Goal: Information Seeking & Learning: Compare options

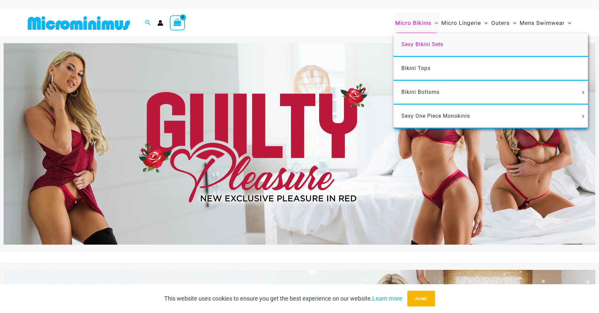
click at [411, 43] on span "Sexy Bikini Sets" at bounding box center [422, 44] width 42 height 6
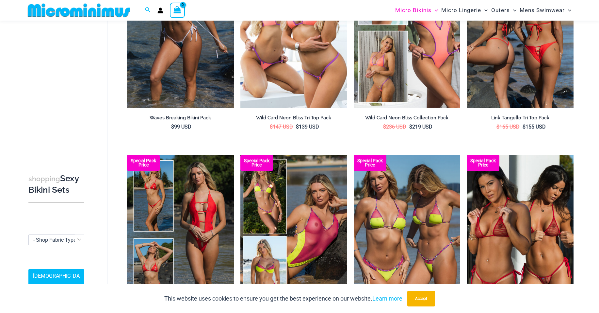
scroll to position [59, 0]
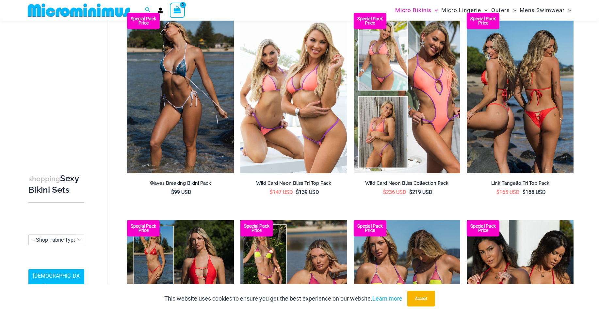
click at [498, 108] on img at bounding box center [520, 93] width 107 height 160
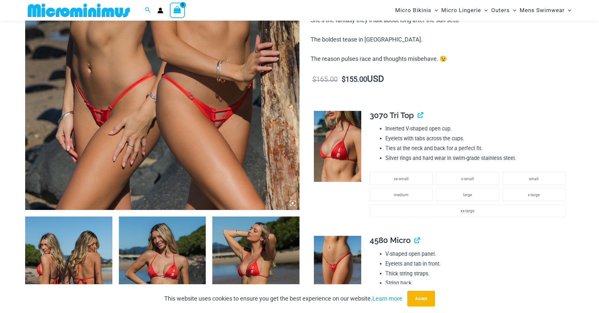
scroll to position [163, 0]
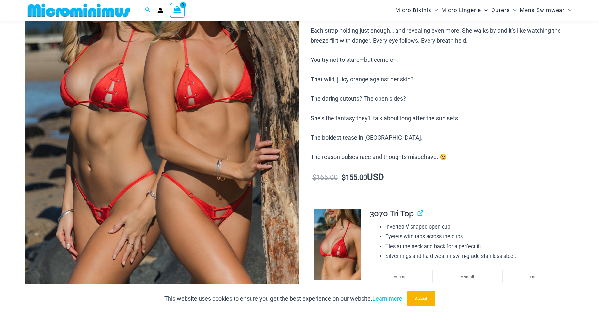
click at [233, 133] on img at bounding box center [162, 101] width 274 height 411
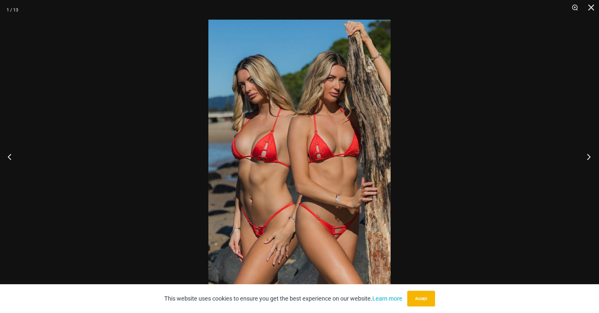
click at [589, 156] on button "Next" at bounding box center [586, 156] width 24 height 33
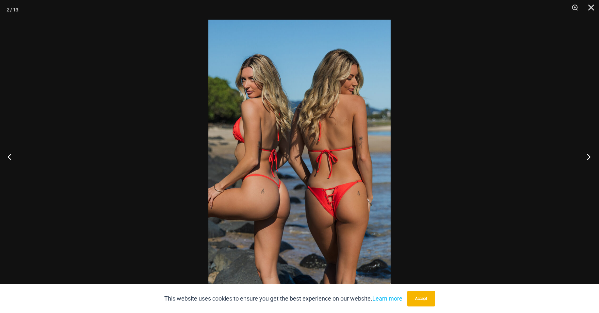
click at [589, 156] on button "Next" at bounding box center [586, 156] width 24 height 33
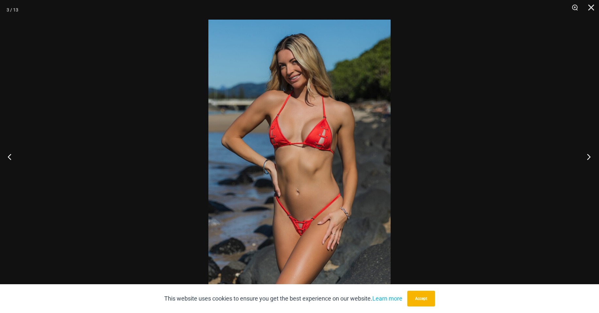
click at [589, 156] on button "Next" at bounding box center [586, 156] width 24 height 33
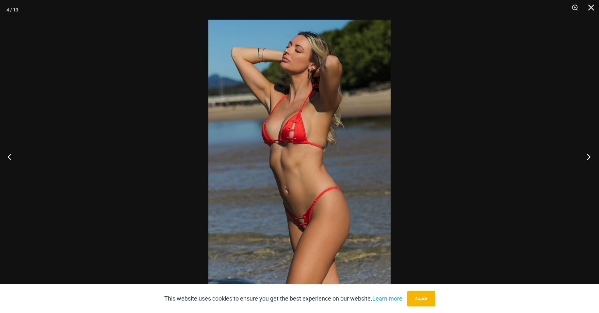
click at [589, 156] on button "Next" at bounding box center [586, 156] width 24 height 33
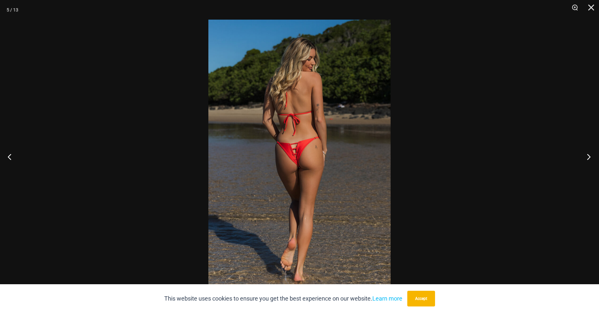
click at [589, 156] on button "Next" at bounding box center [586, 156] width 24 height 33
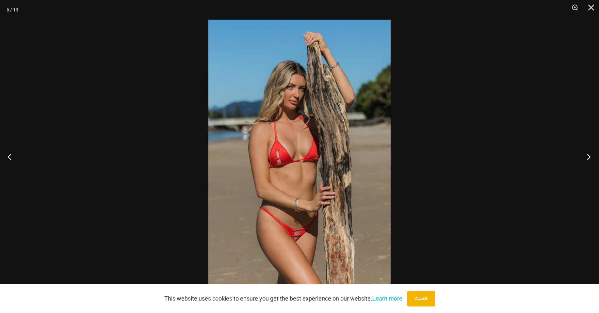
click at [588, 155] on button "Next" at bounding box center [586, 156] width 24 height 33
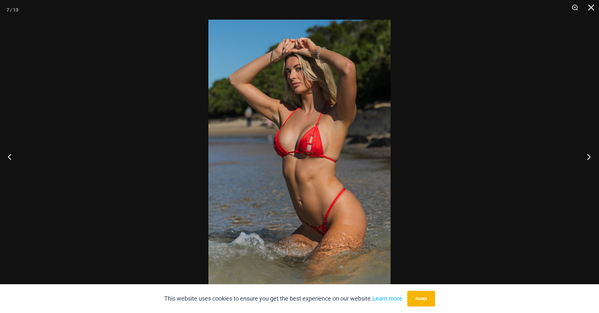
click at [588, 155] on button "Next" at bounding box center [586, 156] width 24 height 33
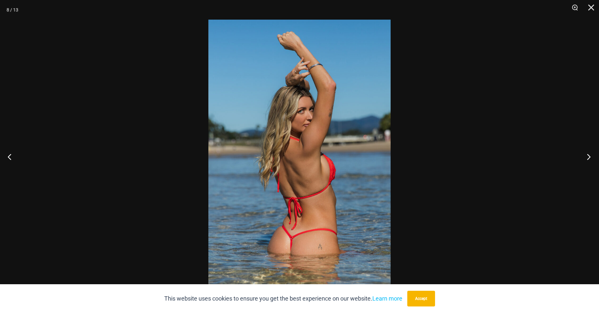
click at [588, 155] on button "Next" at bounding box center [586, 156] width 24 height 33
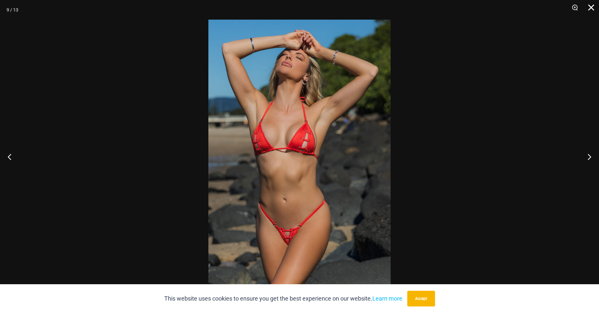
click at [592, 7] on button "Close" at bounding box center [589, 10] width 16 height 20
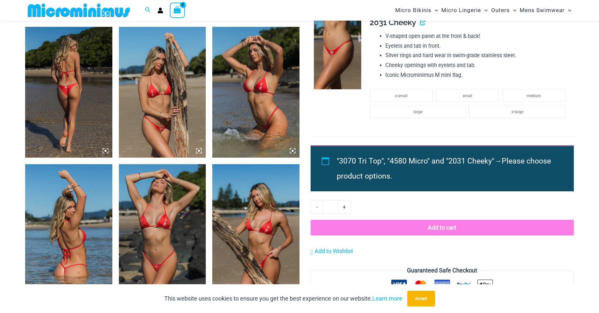
scroll to position [718, 0]
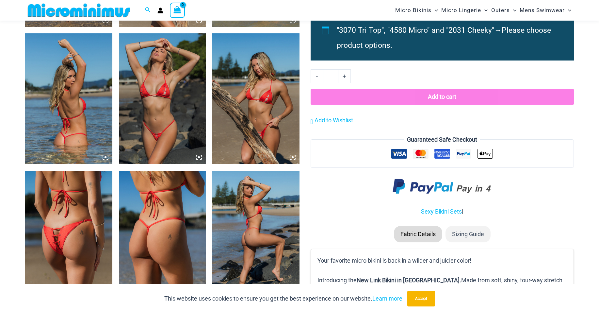
click at [58, 223] on img at bounding box center [68, 235] width 87 height 131
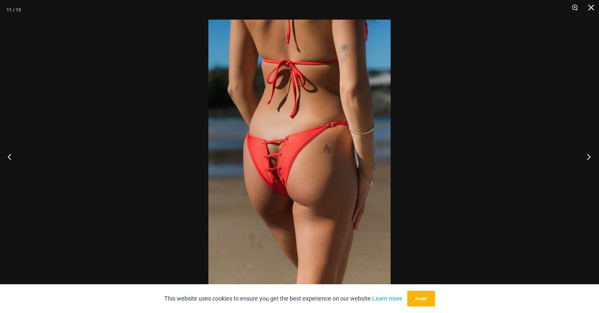
click at [590, 157] on button "Next" at bounding box center [586, 156] width 24 height 33
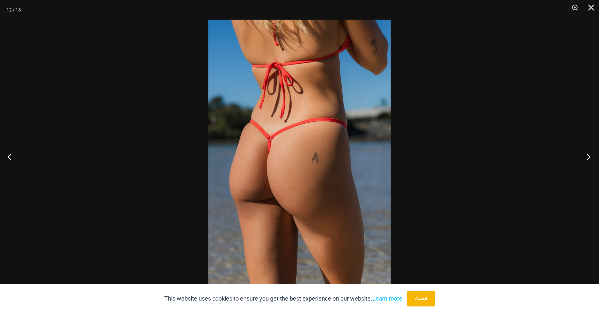
click at [590, 157] on button "Next" at bounding box center [586, 156] width 24 height 33
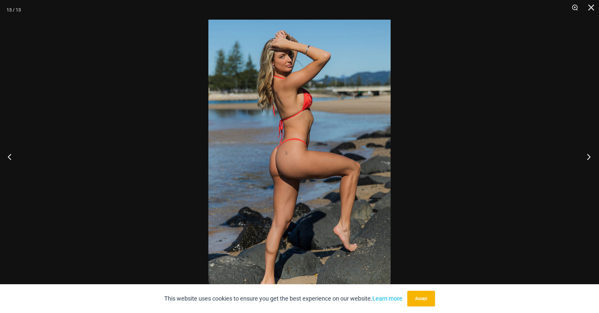
click at [590, 157] on button "Next" at bounding box center [586, 156] width 24 height 33
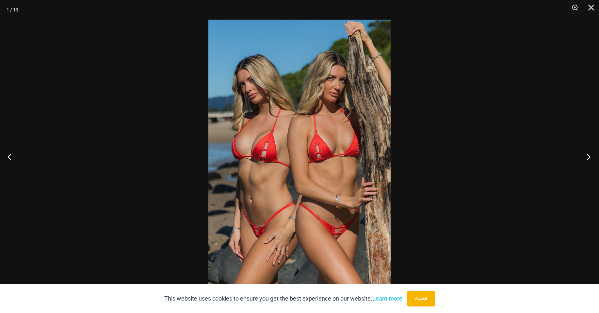
click at [590, 157] on button "Next" at bounding box center [586, 156] width 24 height 33
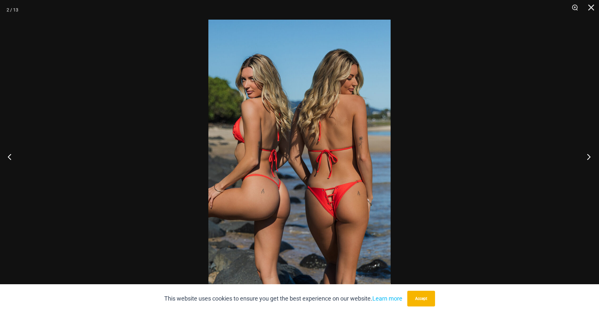
click at [590, 157] on button "Next" at bounding box center [586, 156] width 24 height 33
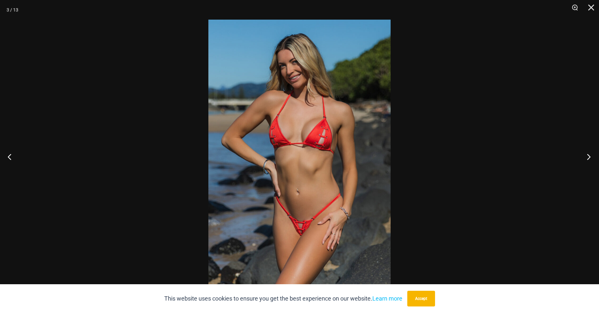
click at [590, 157] on button "Next" at bounding box center [586, 156] width 24 height 33
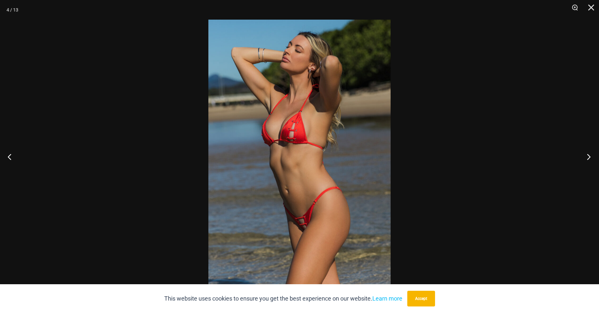
click at [590, 157] on button "Next" at bounding box center [586, 156] width 24 height 33
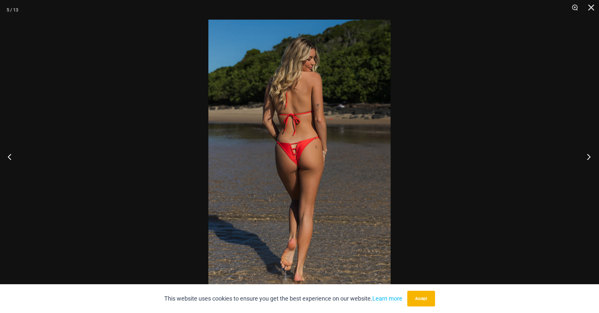
click at [589, 156] on button "Next" at bounding box center [586, 156] width 24 height 33
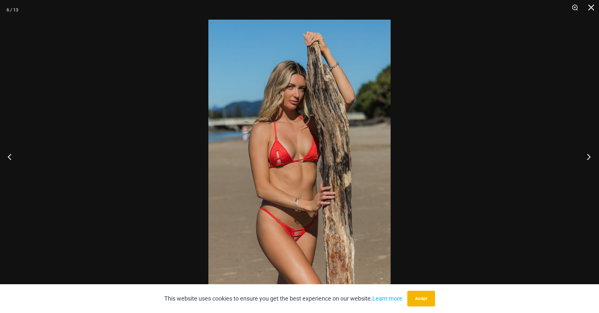
click at [589, 156] on button "Next" at bounding box center [586, 156] width 24 height 33
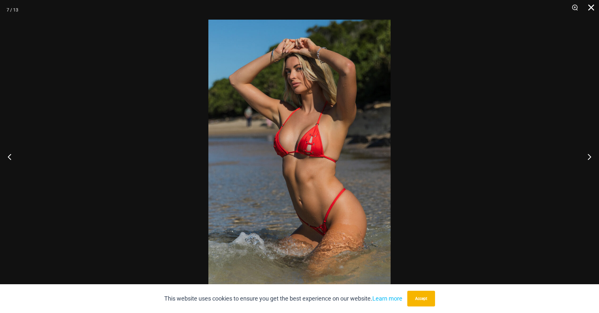
click at [589, 8] on button "Close" at bounding box center [589, 10] width 16 height 20
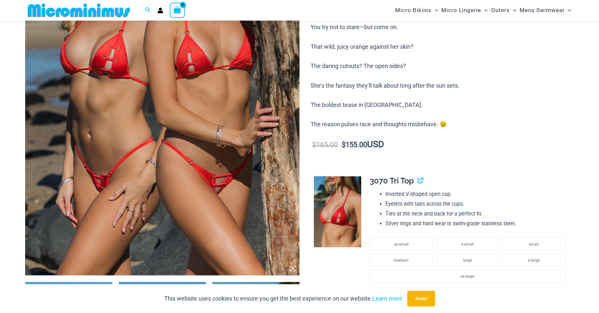
scroll to position [65, 0]
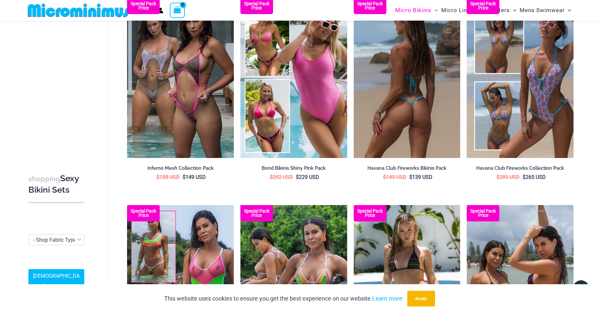
scroll to position [805, 0]
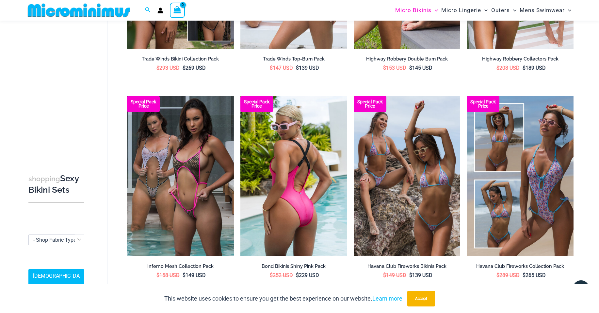
click at [297, 158] on img at bounding box center [293, 176] width 107 height 160
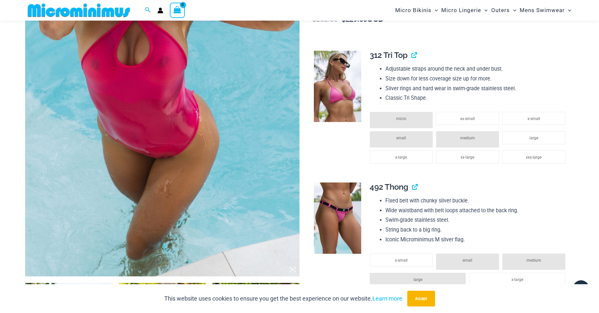
scroll to position [97, 0]
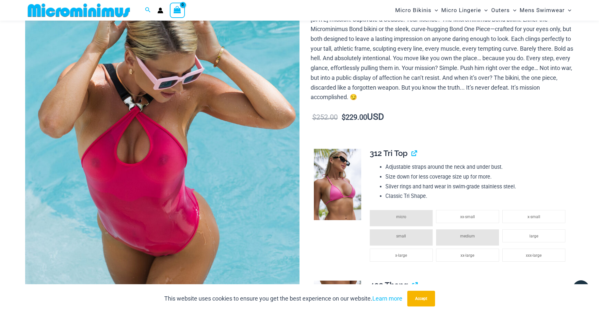
click at [157, 169] on img at bounding box center [162, 167] width 274 height 411
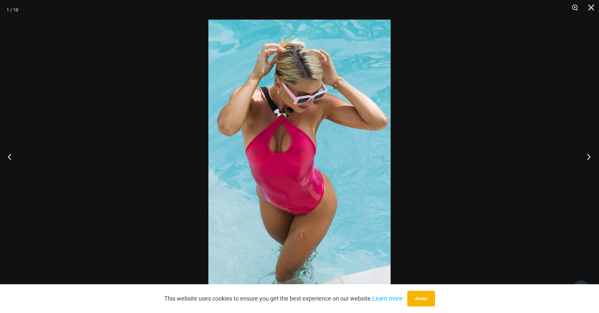
click at [590, 156] on button "Next" at bounding box center [586, 156] width 24 height 33
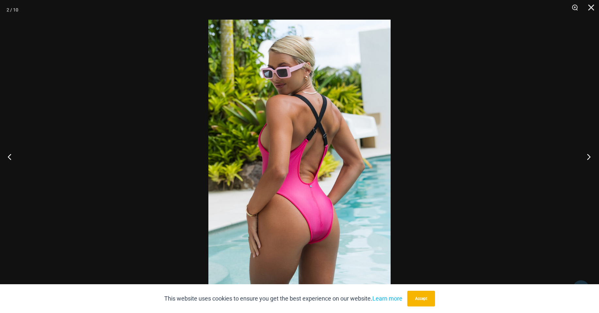
click at [588, 155] on button "Next" at bounding box center [586, 156] width 24 height 33
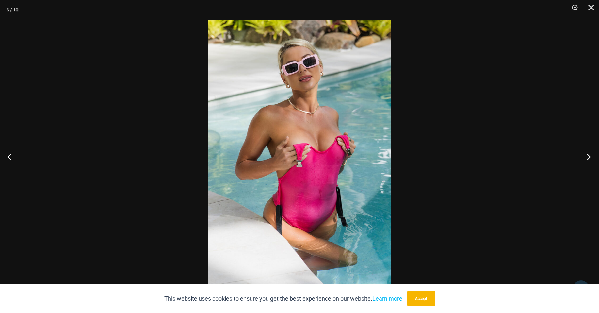
click at [588, 155] on button "Next" at bounding box center [586, 156] width 24 height 33
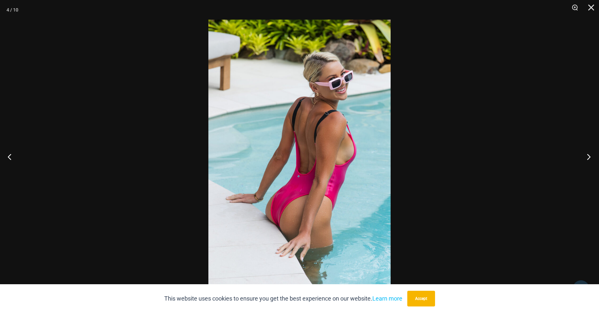
click at [588, 155] on button "Next" at bounding box center [586, 156] width 24 height 33
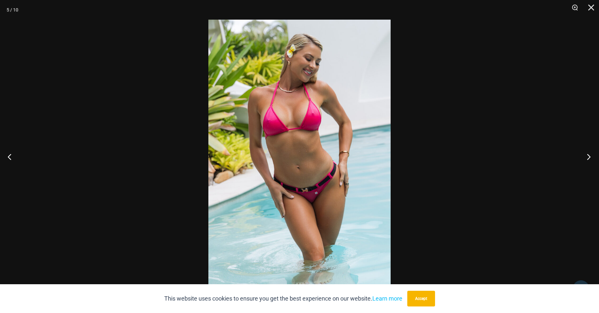
click at [588, 155] on button "Next" at bounding box center [586, 156] width 24 height 33
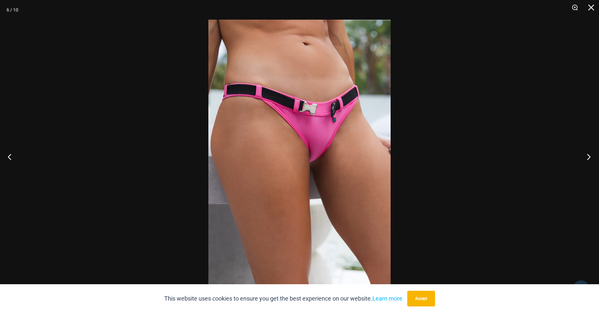
click at [588, 155] on button "Next" at bounding box center [586, 156] width 24 height 33
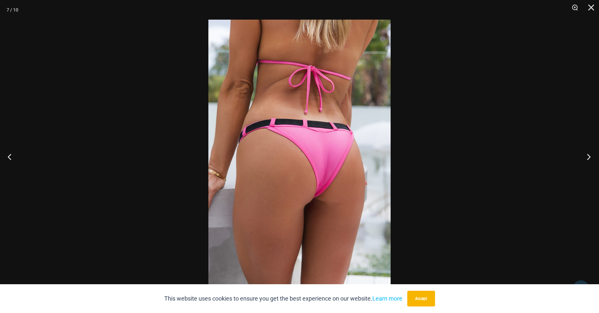
click at [588, 155] on button "Next" at bounding box center [586, 156] width 24 height 33
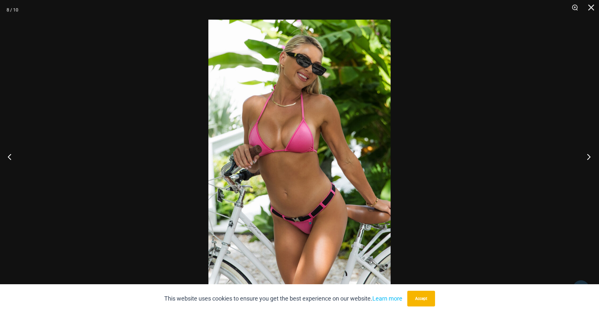
click at [588, 155] on button "Next" at bounding box center [586, 156] width 24 height 33
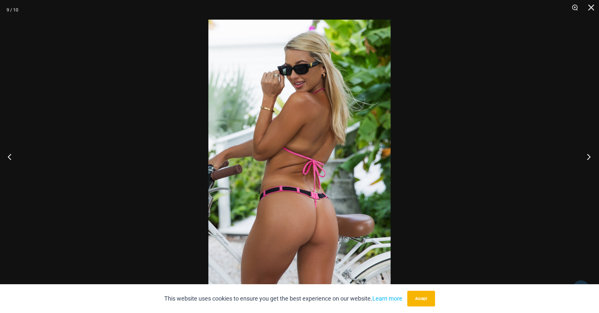
click at [588, 155] on button "Next" at bounding box center [586, 156] width 24 height 33
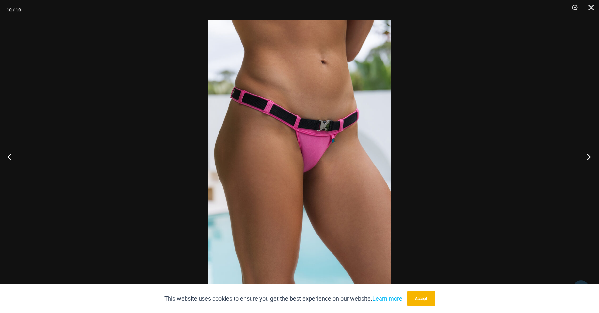
click at [588, 155] on button "Next" at bounding box center [586, 156] width 24 height 33
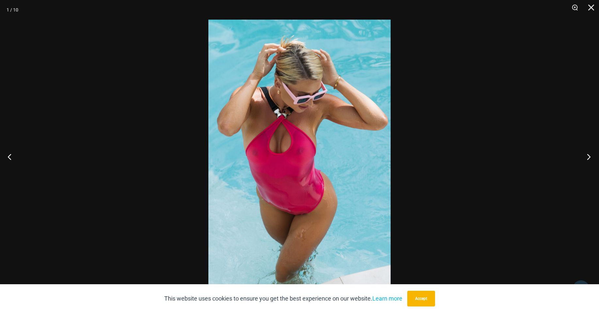
click at [588, 155] on button "Next" at bounding box center [586, 156] width 24 height 33
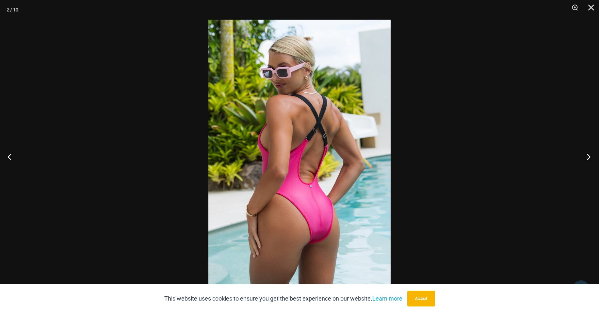
click at [588, 155] on button "Next" at bounding box center [586, 156] width 24 height 33
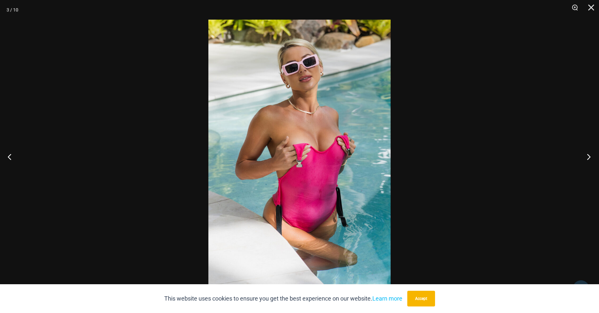
click at [588, 155] on button "Next" at bounding box center [586, 156] width 24 height 33
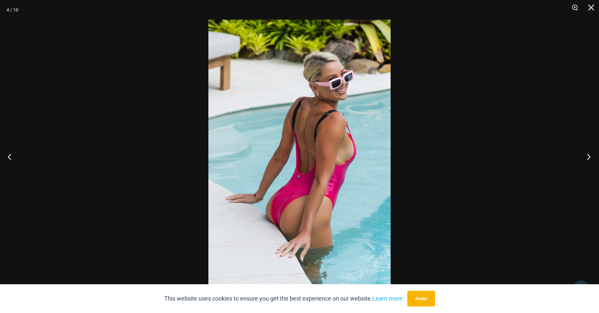
click at [588, 155] on button "Next" at bounding box center [586, 156] width 24 height 33
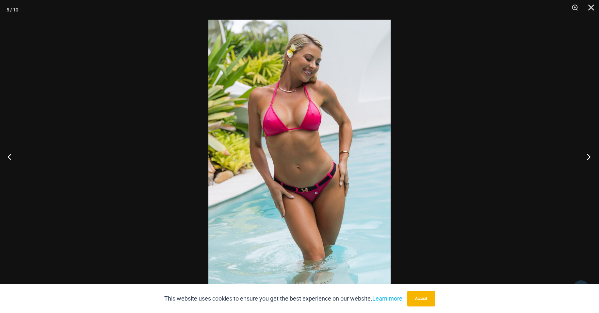
click at [588, 155] on button "Next" at bounding box center [586, 156] width 24 height 33
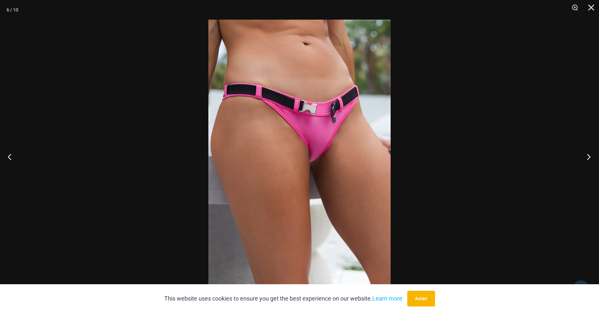
click at [588, 155] on button "Next" at bounding box center [586, 156] width 24 height 33
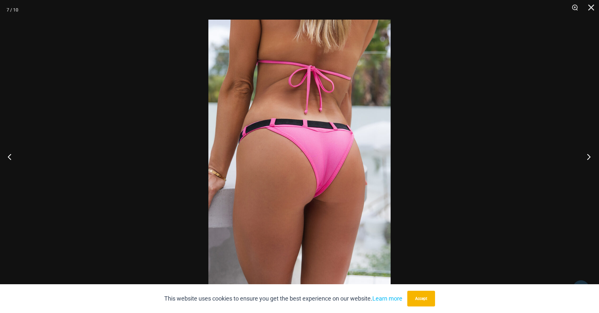
click at [588, 155] on button "Next" at bounding box center [586, 156] width 24 height 33
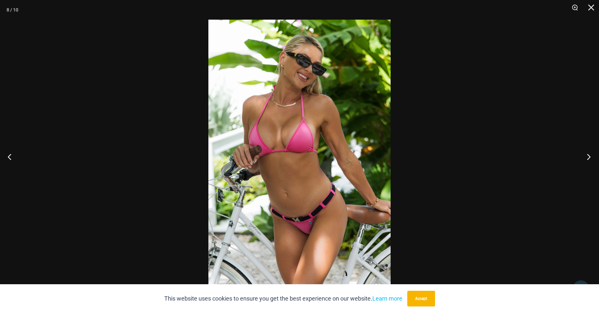
click at [588, 155] on button "Next" at bounding box center [586, 156] width 24 height 33
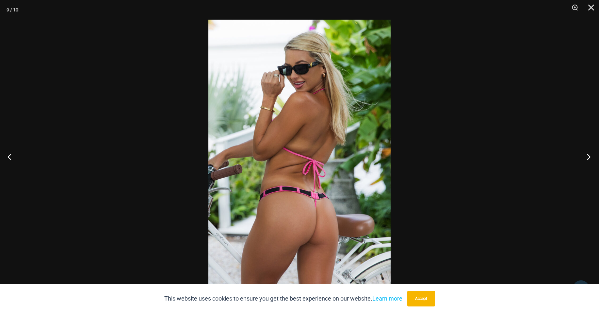
click at [588, 155] on button "Next" at bounding box center [586, 156] width 24 height 33
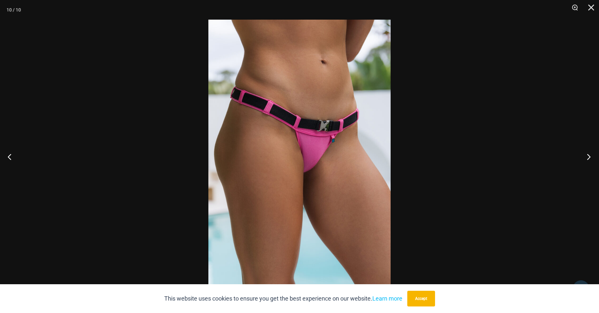
click at [588, 155] on button "Next" at bounding box center [586, 156] width 24 height 33
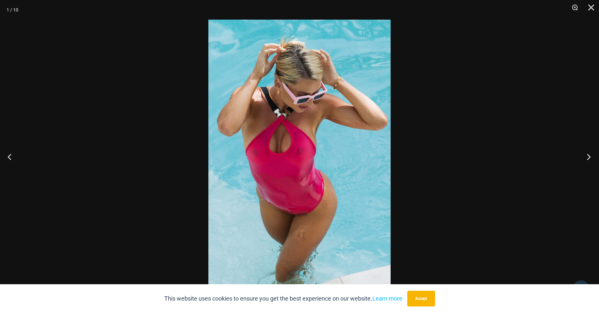
click at [588, 155] on button "Next" at bounding box center [586, 156] width 24 height 33
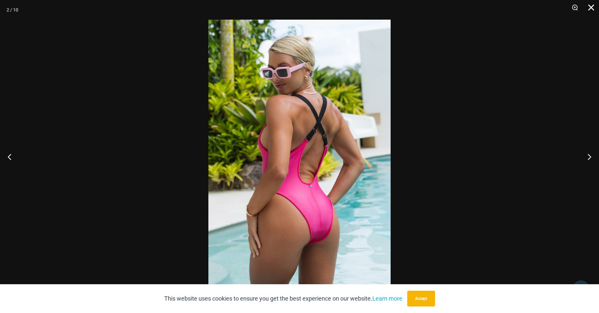
click at [592, 7] on button "Close" at bounding box center [589, 10] width 16 height 20
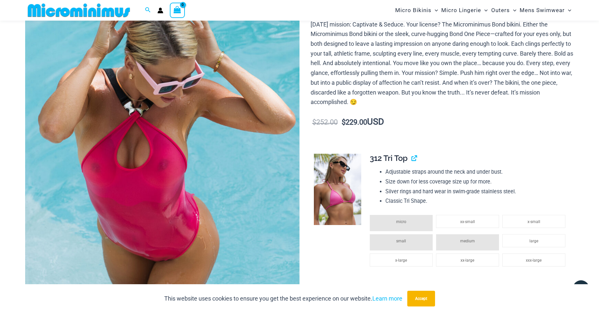
scroll to position [0, 0]
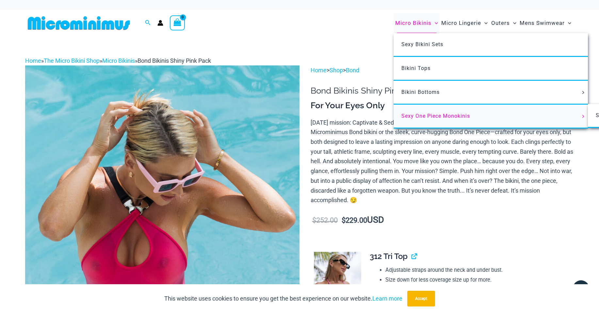
click at [425, 114] on span "Sexy One Piece Monokinis" at bounding box center [435, 116] width 69 height 6
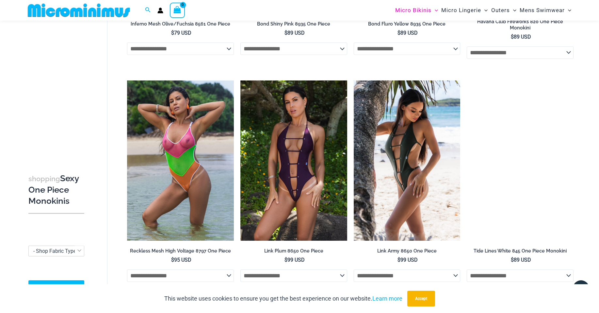
scroll to position [508, 0]
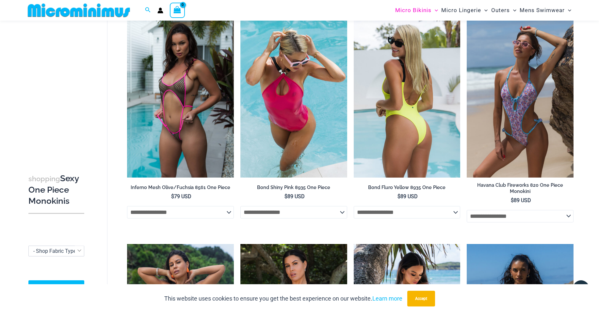
click at [402, 111] on img at bounding box center [407, 97] width 107 height 160
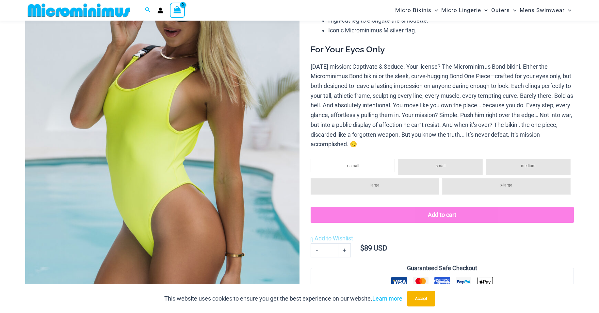
scroll to position [94, 0]
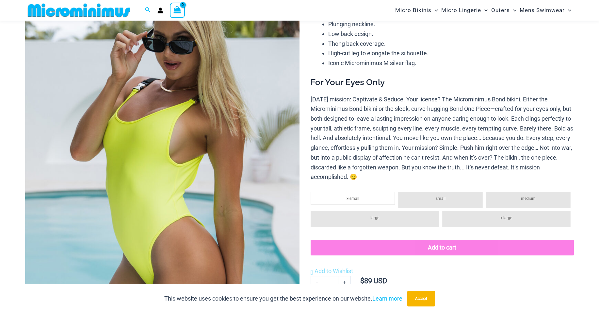
click at [201, 153] on img at bounding box center [162, 170] width 274 height 411
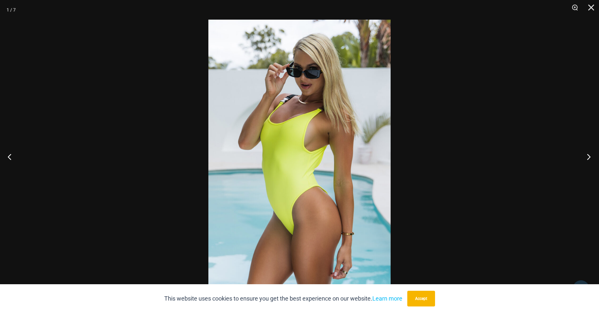
click at [588, 153] on button "Next" at bounding box center [586, 156] width 24 height 33
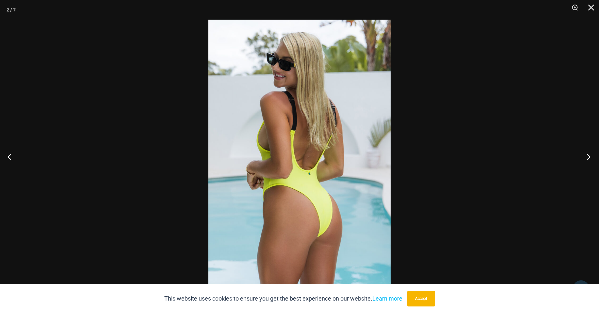
click at [588, 153] on button "Next" at bounding box center [586, 156] width 24 height 33
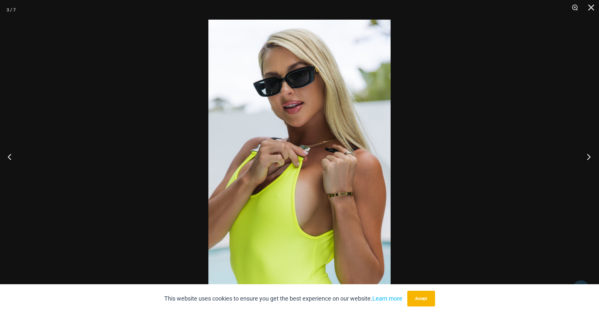
click at [588, 153] on button "Next" at bounding box center [586, 156] width 24 height 33
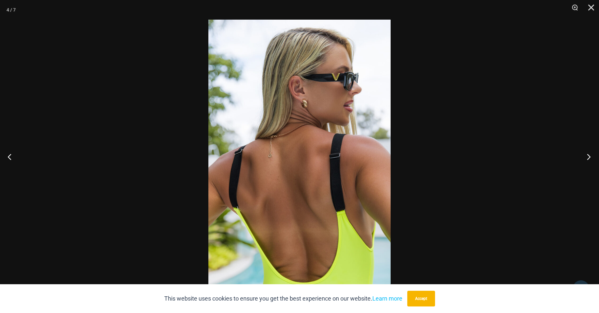
click at [588, 153] on button "Next" at bounding box center [586, 156] width 24 height 33
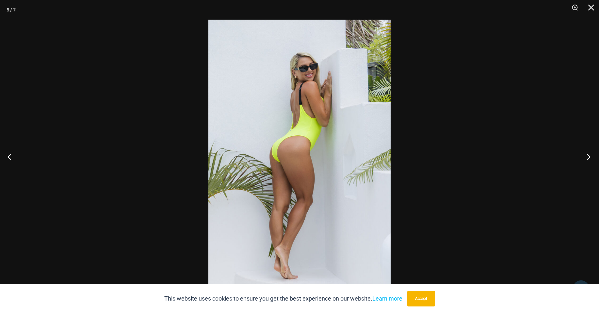
click at [588, 153] on button "Next" at bounding box center [586, 156] width 24 height 33
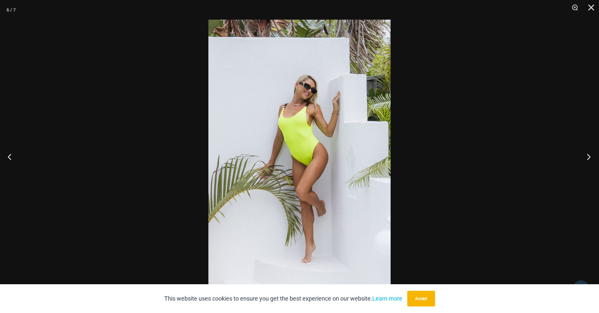
click at [588, 153] on button "Next" at bounding box center [586, 156] width 24 height 33
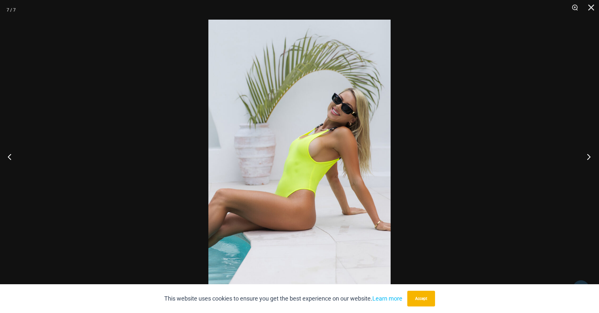
click at [588, 153] on button "Next" at bounding box center [586, 156] width 24 height 33
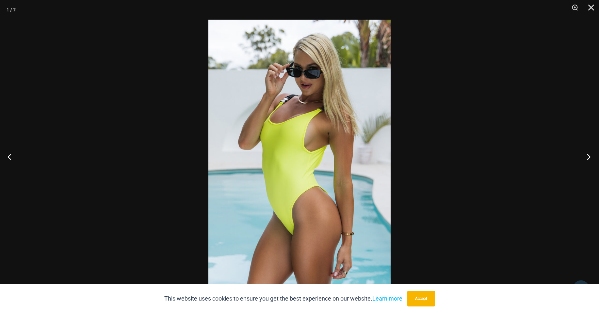
click at [588, 153] on button "Next" at bounding box center [586, 156] width 24 height 33
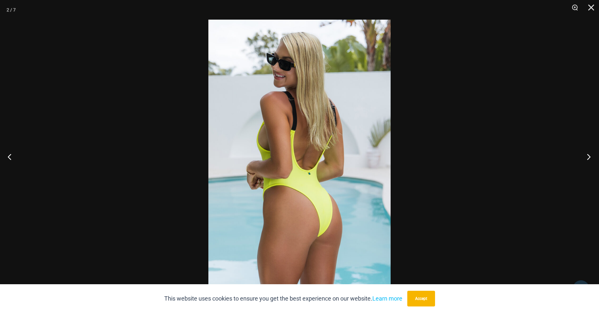
click at [588, 153] on button "Next" at bounding box center [586, 156] width 24 height 33
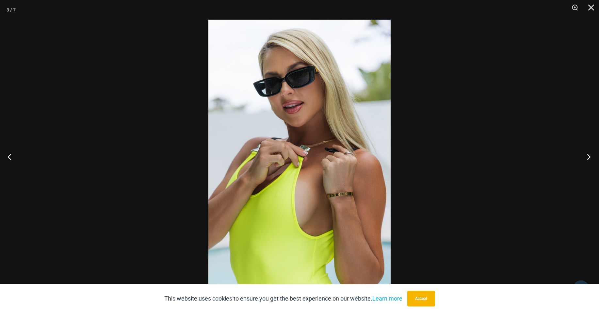
click at [588, 153] on button "Next" at bounding box center [586, 156] width 24 height 33
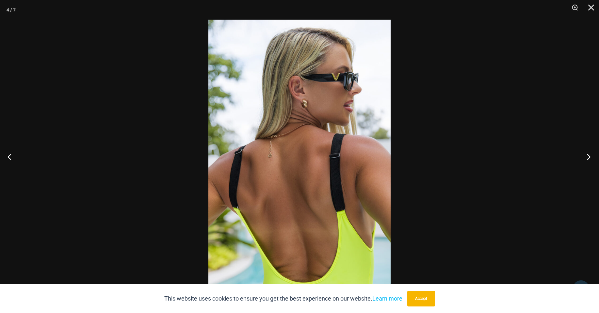
click at [588, 153] on button "Next" at bounding box center [586, 156] width 24 height 33
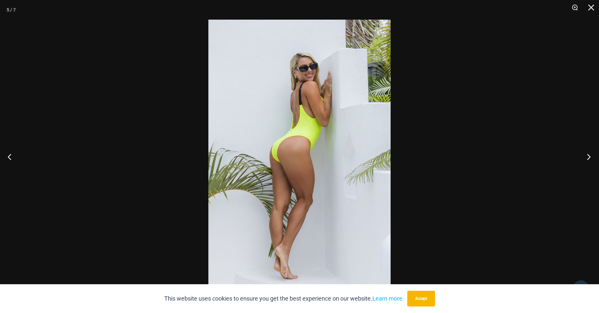
click at [588, 153] on button "Next" at bounding box center [586, 156] width 24 height 33
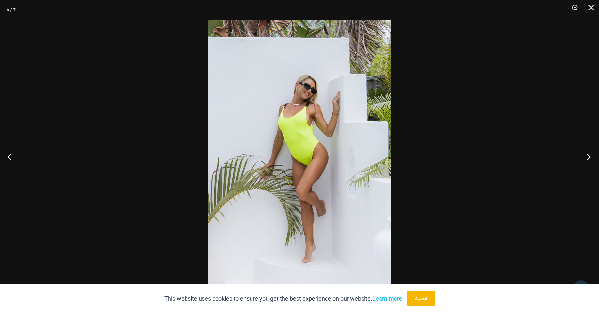
click at [588, 153] on button "Next" at bounding box center [586, 156] width 24 height 33
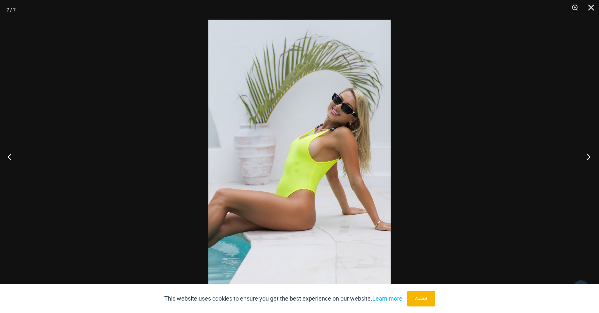
click at [588, 153] on button "Next" at bounding box center [586, 156] width 24 height 33
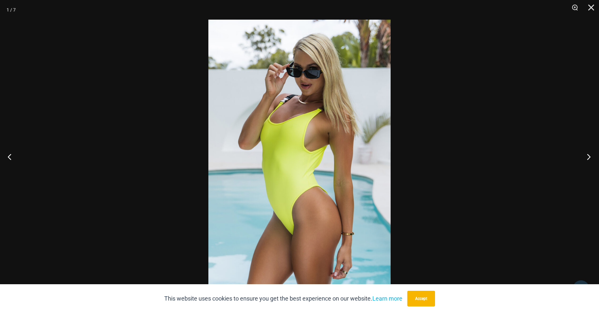
click at [588, 153] on button "Next" at bounding box center [586, 156] width 24 height 33
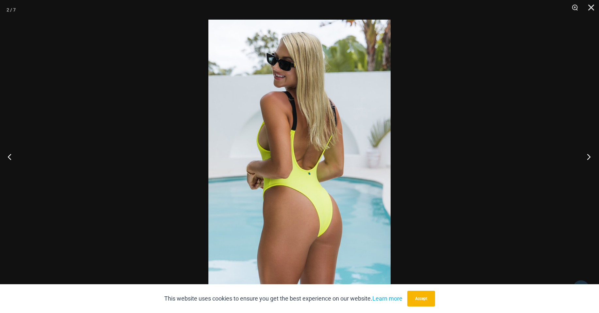
click at [588, 153] on button "Next" at bounding box center [586, 156] width 24 height 33
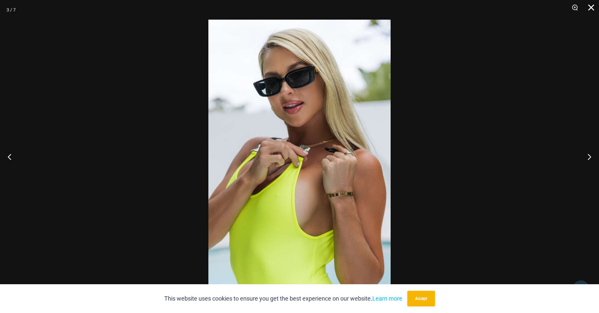
click at [590, 10] on button "Close" at bounding box center [589, 10] width 16 height 20
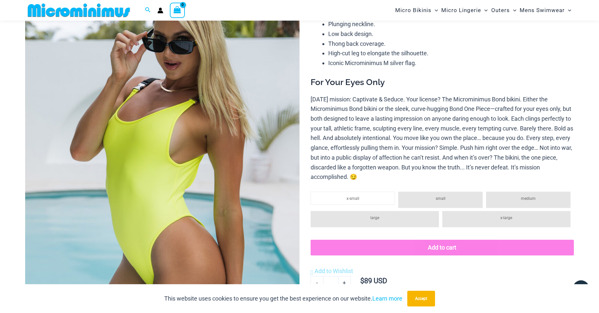
scroll to position [0, 0]
